Goal: Find specific page/section: Find specific page/section

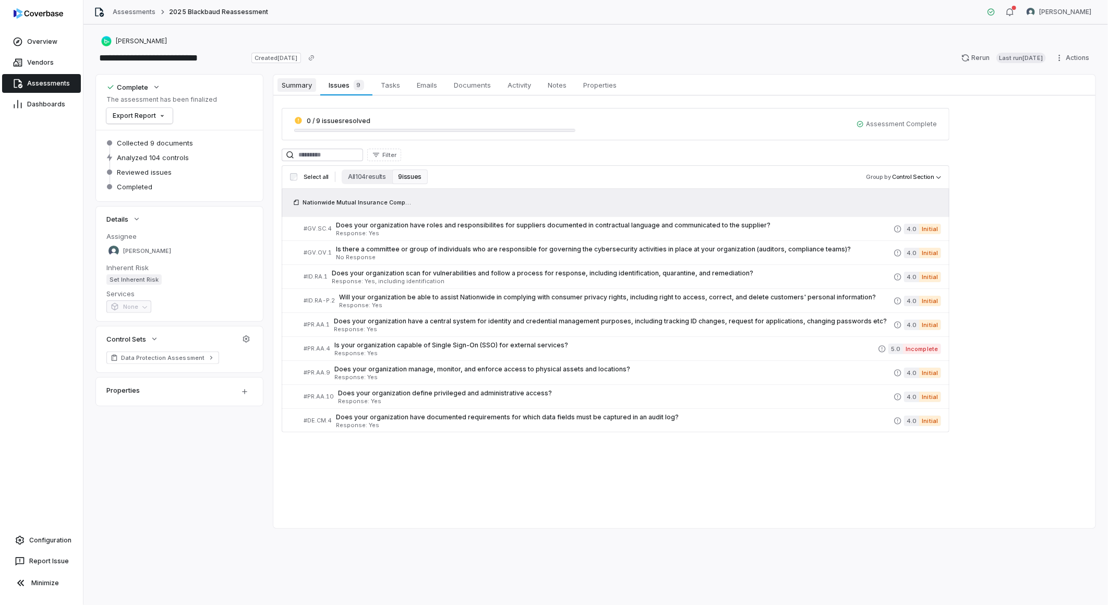
click at [287, 87] on span "Summary" at bounding box center [297, 85] width 39 height 14
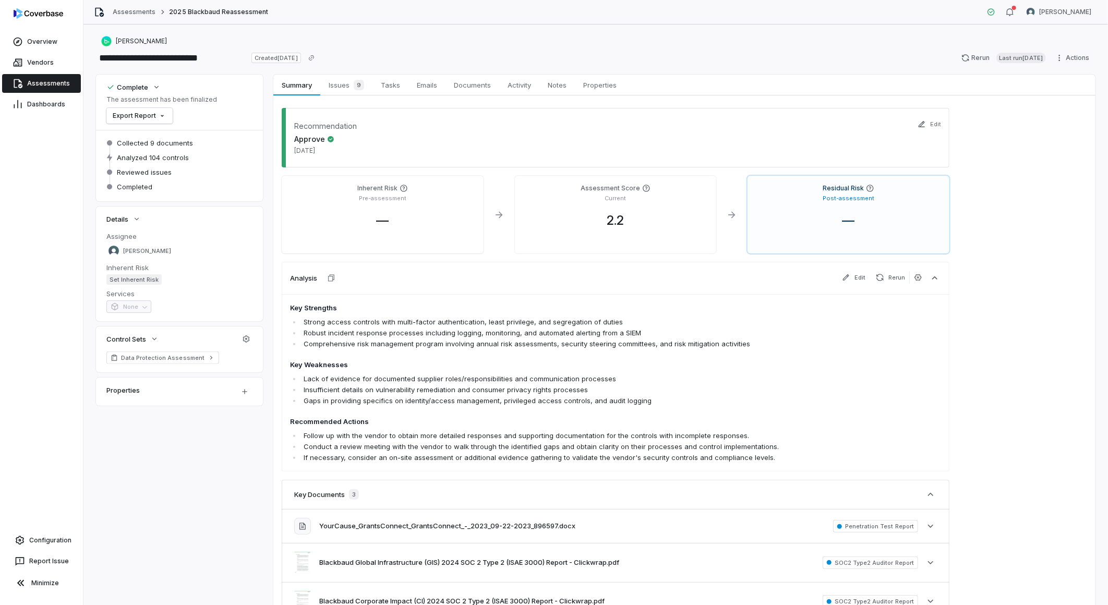
click at [47, 80] on span "Assessments" at bounding box center [48, 83] width 43 height 8
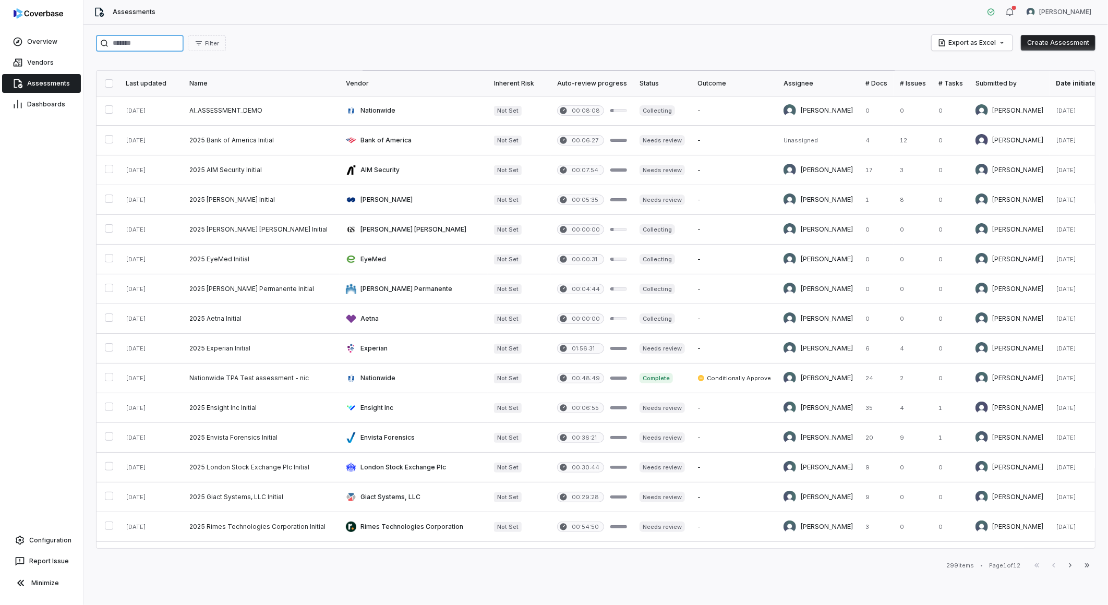
click at [151, 35] on input "search" at bounding box center [140, 43] width 88 height 17
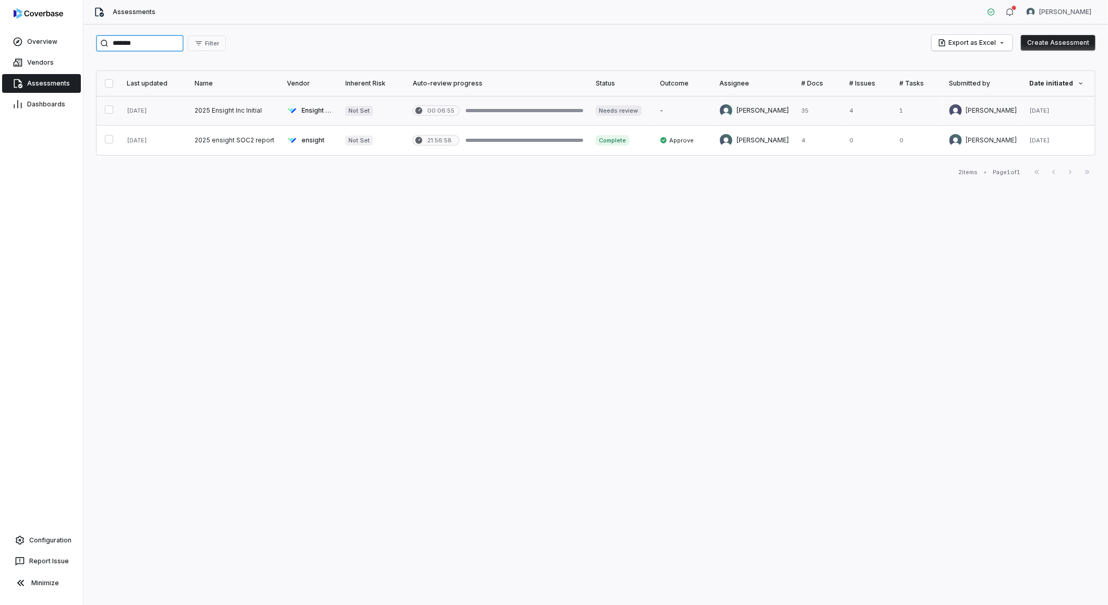
type input "*******"
click at [227, 110] on link at bounding box center [234, 110] width 92 height 29
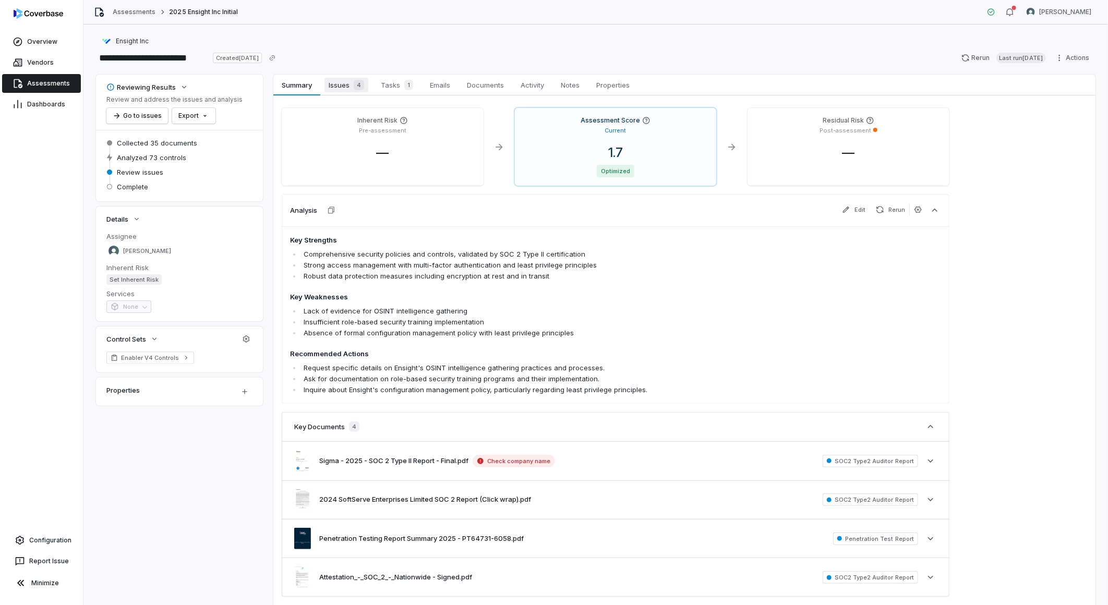
click at [341, 90] on span "Issues 4" at bounding box center [346, 85] width 44 height 15
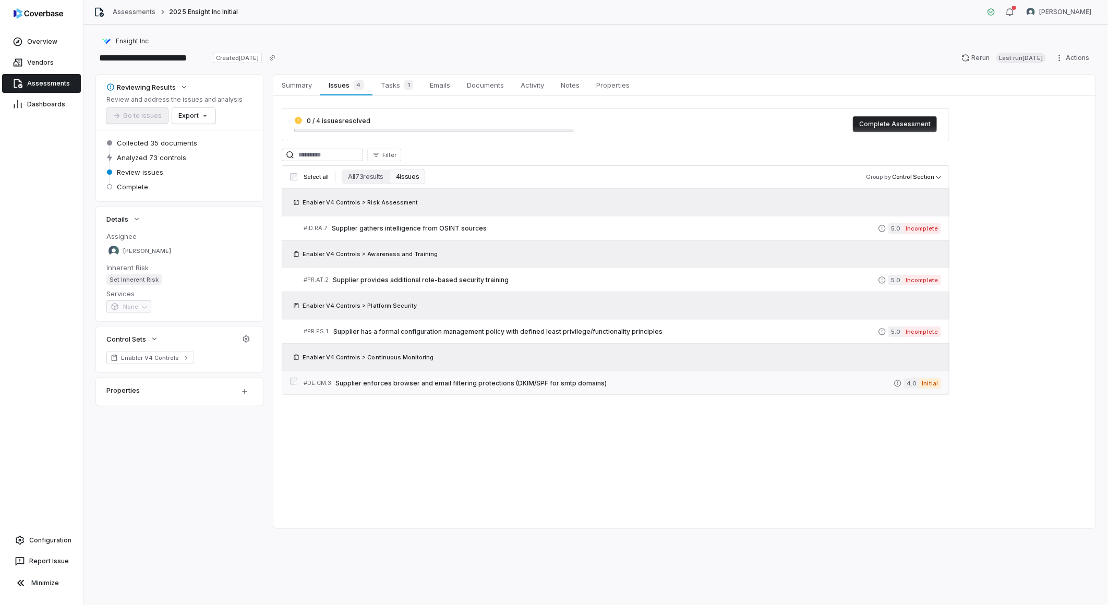
click at [408, 383] on span "Supplier enforces browser and email filtering protections (DKIM/SPF for smtp do…" at bounding box center [614, 383] width 558 height 8
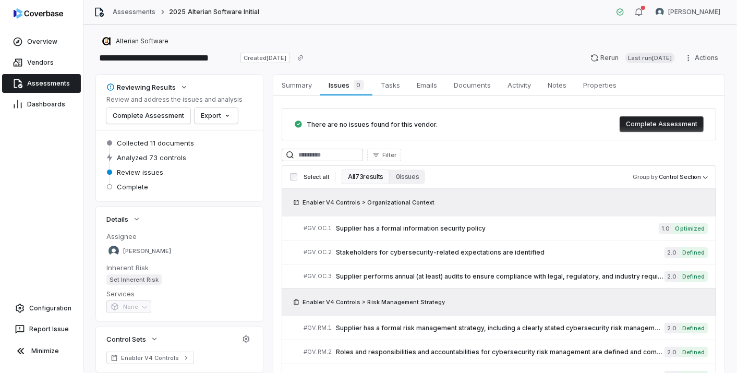
scroll to position [2069, 0]
